Goal: Task Accomplishment & Management: Complete application form

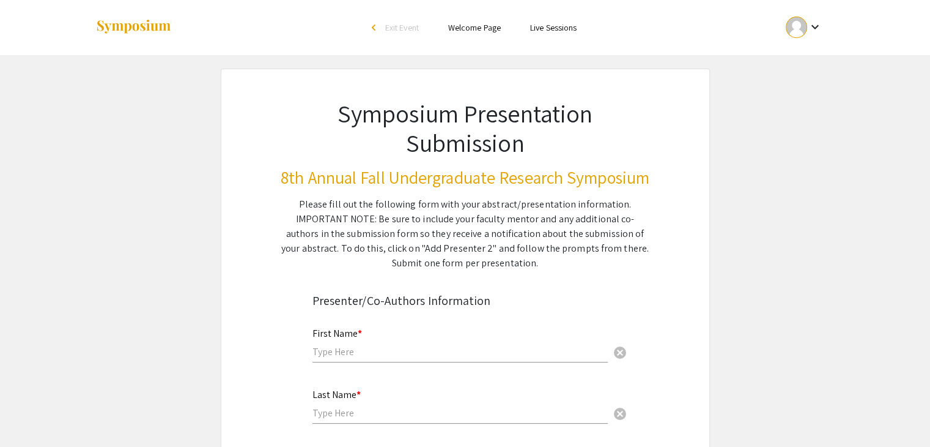
click at [793, 25] on div at bounding box center [796, 27] width 21 height 21
click at [800, 91] on button "My Submissions" at bounding box center [810, 89] width 75 height 29
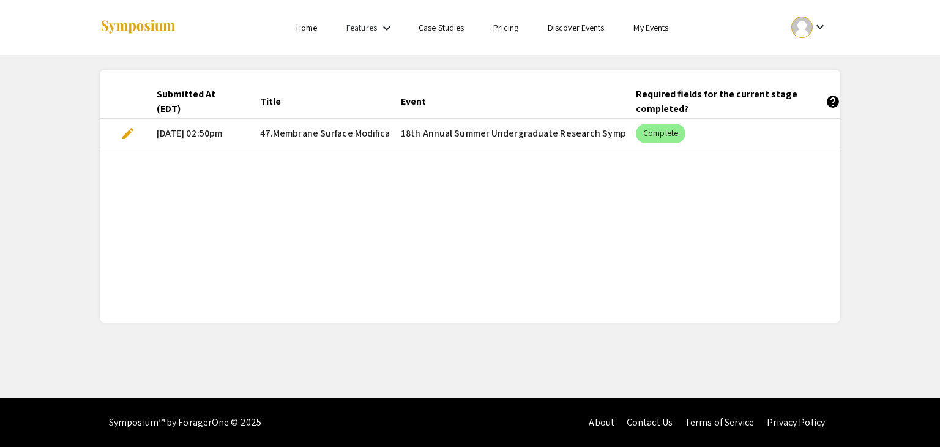
click at [130, 133] on span "edit" at bounding box center [128, 133] width 15 height 15
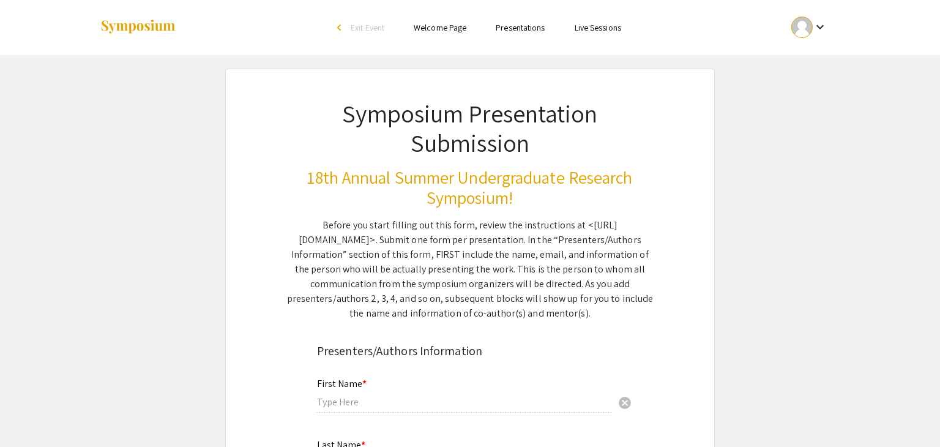
type input "[PERSON_NAME]"
type input "[EMAIL_ADDRESS][DOMAIN_NAME]"
radio input "true"
type input "Chemical Engineering"
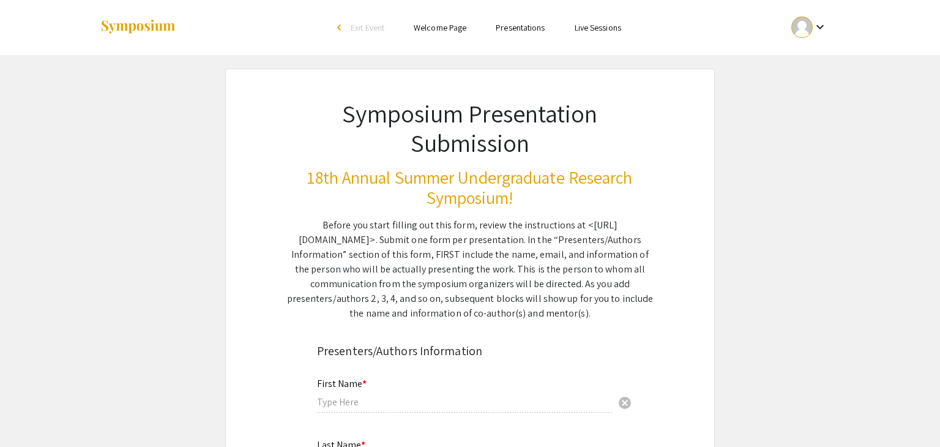
type input "Department of Chemical and Biomedical Engineering, [US_STATE][GEOGRAPHIC_DATA]"
radio input "true"
type input "[PERSON_NAME]"
type input "[EMAIL_ADDRESS][DOMAIN_NAME]"
type input "Department of Chemical and Biomedical Engineering"
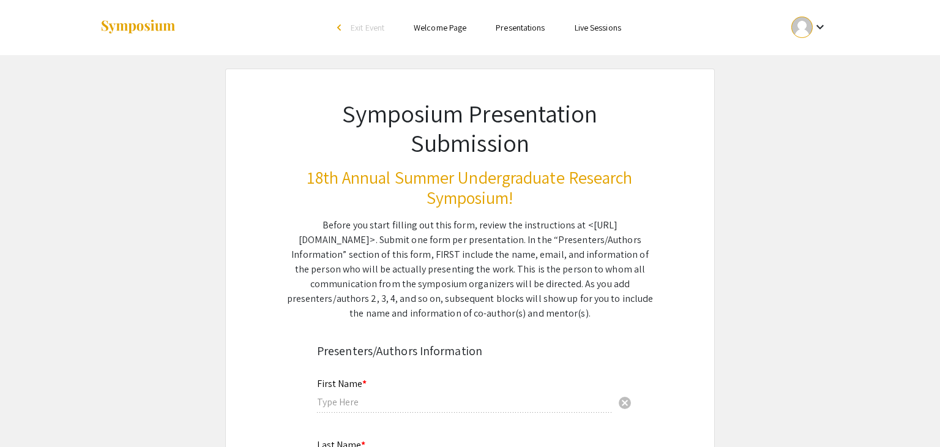
type input "[US_STATE][GEOGRAPHIC_DATA]"
type input "Department of Interior Office of Surface Mining, National Science Foundation CA…"
type input "[PERSON_NAME]"
type input "[EMAIL_ADDRESS][DOMAIN_NAME]"
radio input "true"
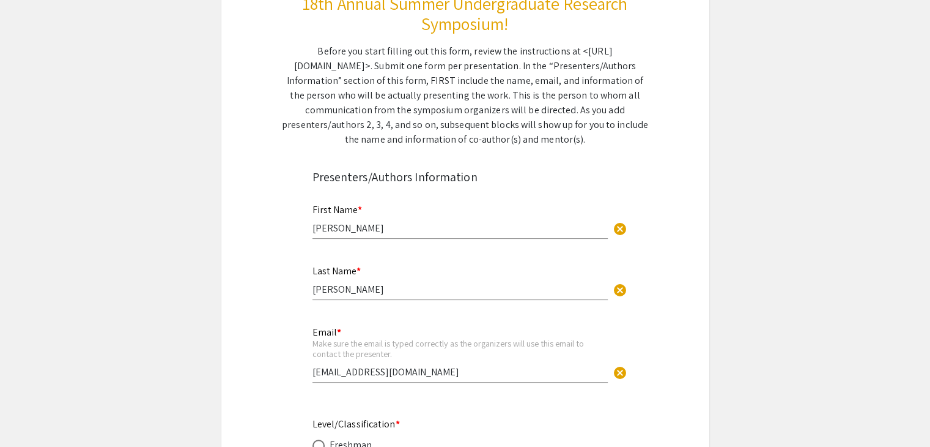
select select "custom"
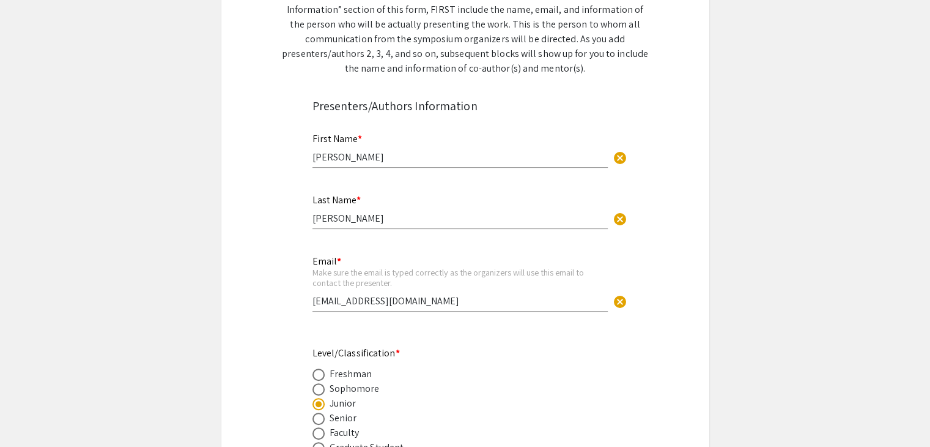
type input "0"
select select "custom"
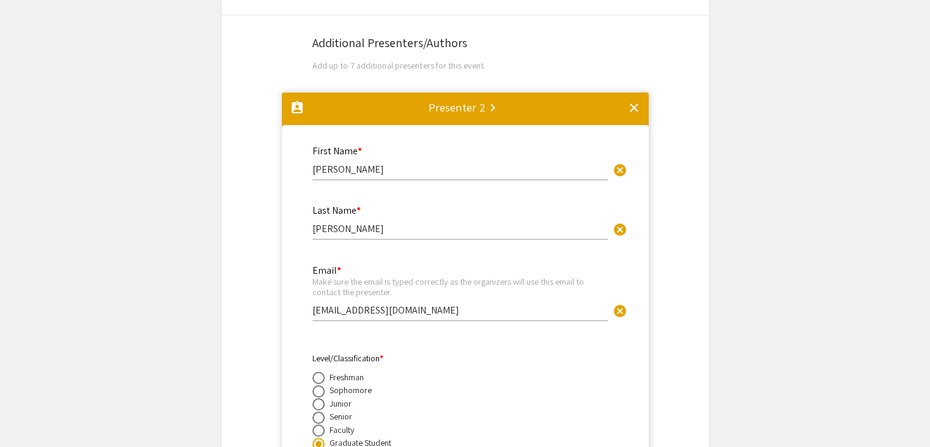
type input "1"
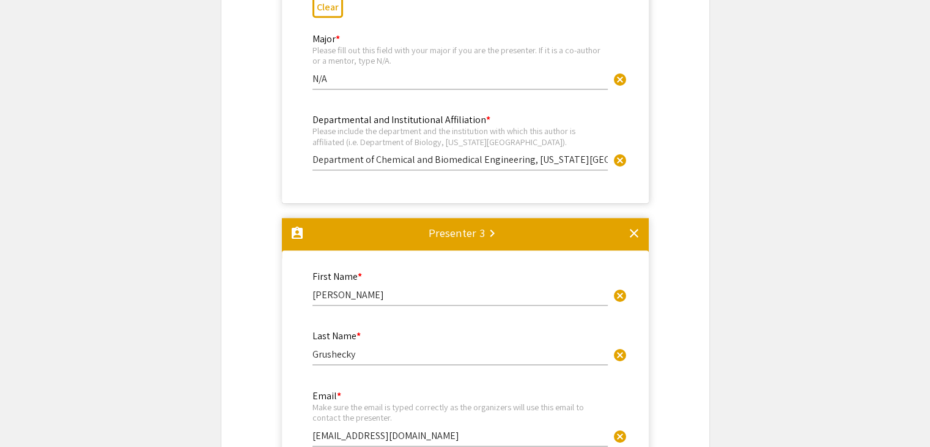
select select "page-width"
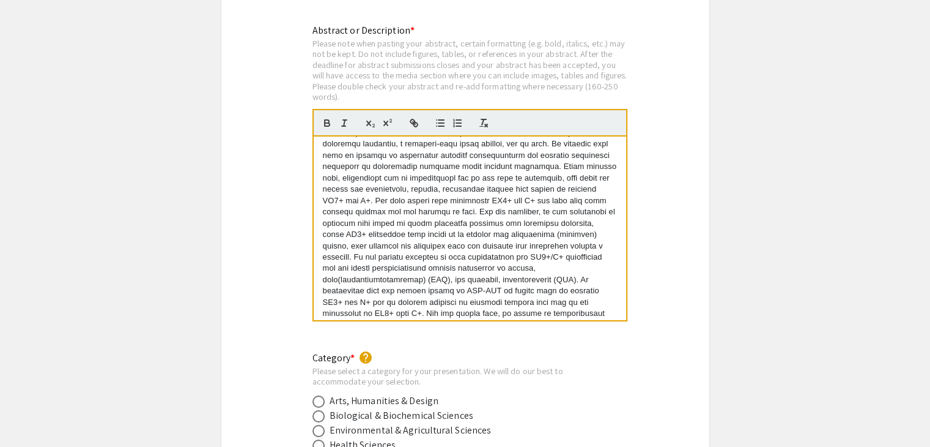
scroll to position [79, 0]
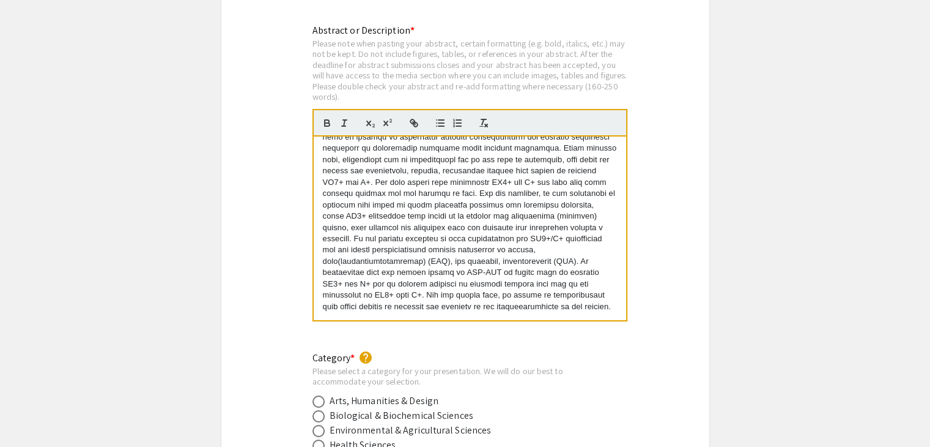
drag, startPoint x: 318, startPoint y: 143, endPoint x: 622, endPoint y: 334, distance: 358.8
click at [622, 334] on div "Abstract or Description * Please note when pasting your abstract, certain forma…" at bounding box center [470, 179] width 315 height 313
copy p "[MEDICAL_DATA] (NH4+), phosphorous (P), and potassium (K+) are important conten…"
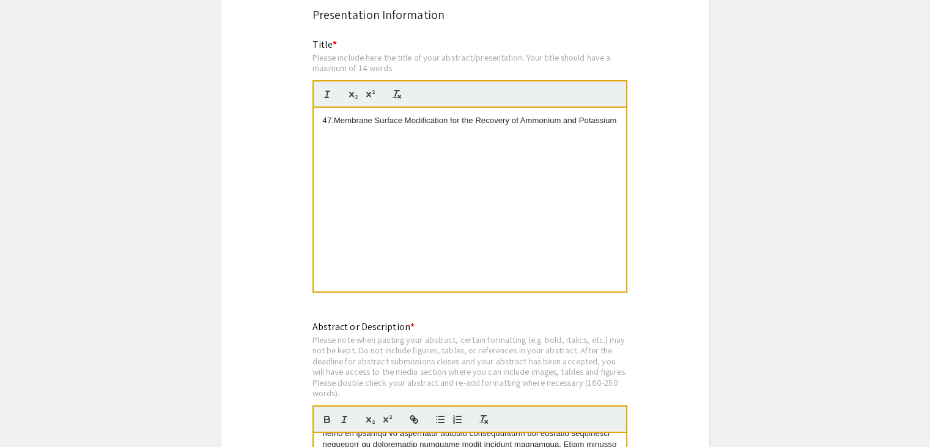
scroll to position [3976, 0]
